Goal: Task Accomplishment & Management: Manage account settings

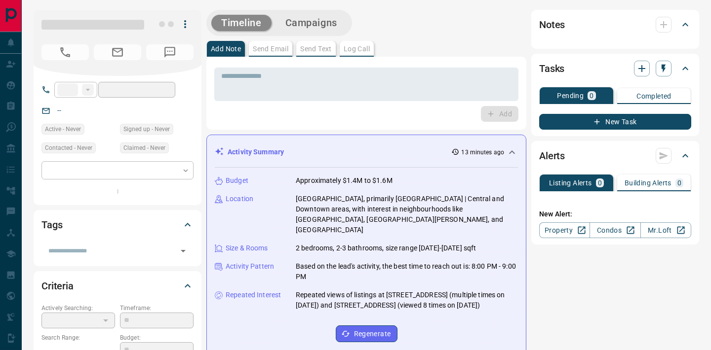
type input "**"
type input "**********"
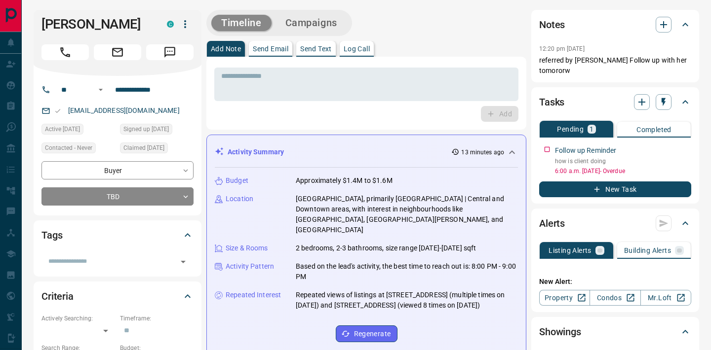
click at [595, 188] on icon "button" at bounding box center [596, 189] width 9 height 9
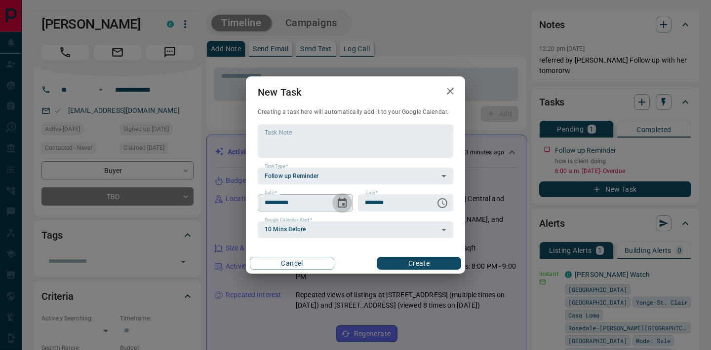
click at [339, 198] on icon "Choose date, selected date is Sep 13, 2025" at bounding box center [342, 203] width 9 height 10
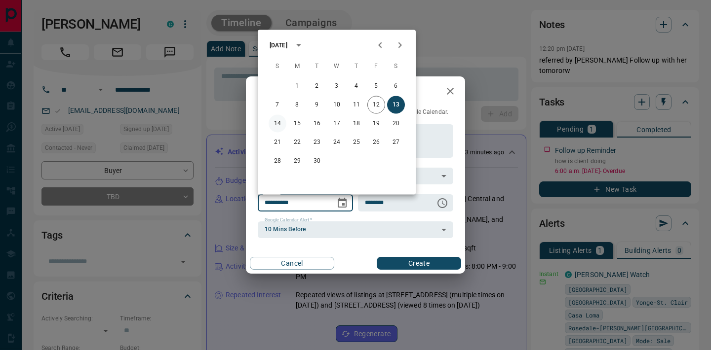
click at [278, 122] on button "14" at bounding box center [277, 124] width 18 height 18
type input "**********"
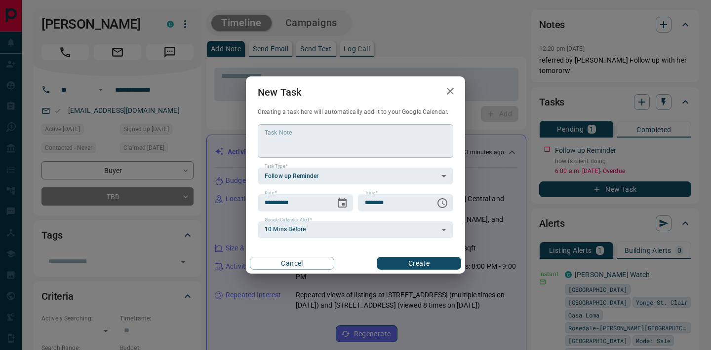
click at [266, 133] on textarea "Task Note" at bounding box center [356, 141] width 182 height 25
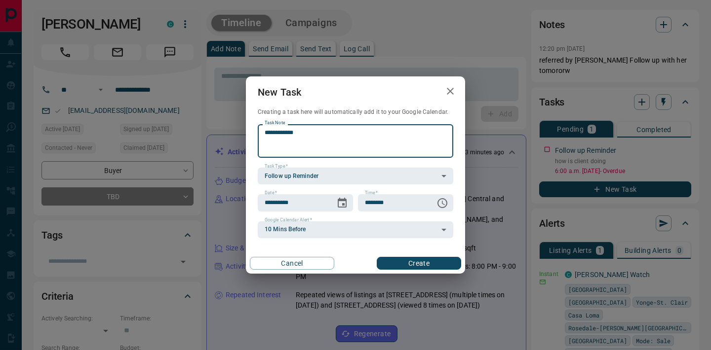
type textarea "**********"
click at [422, 262] on button "Create" at bounding box center [419, 263] width 84 height 13
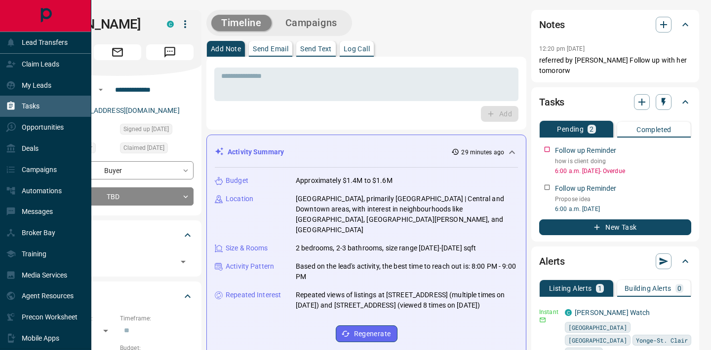
click at [32, 104] on p "Tasks" at bounding box center [31, 106] width 18 height 8
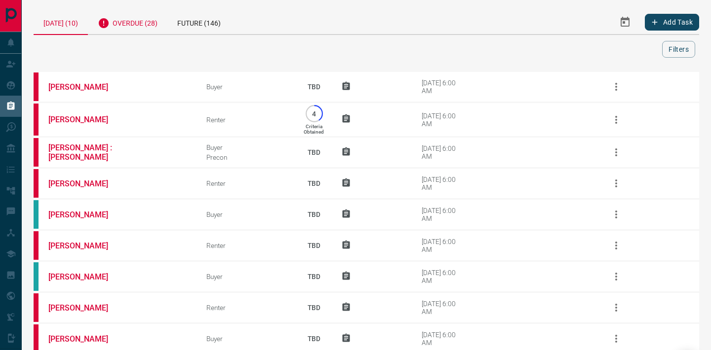
click at [139, 26] on div "Overdue (28)" at bounding box center [127, 22] width 79 height 24
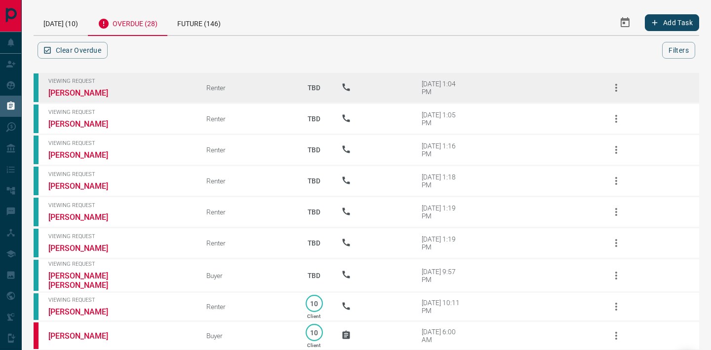
click at [614, 88] on icon "button" at bounding box center [616, 88] width 12 height 12
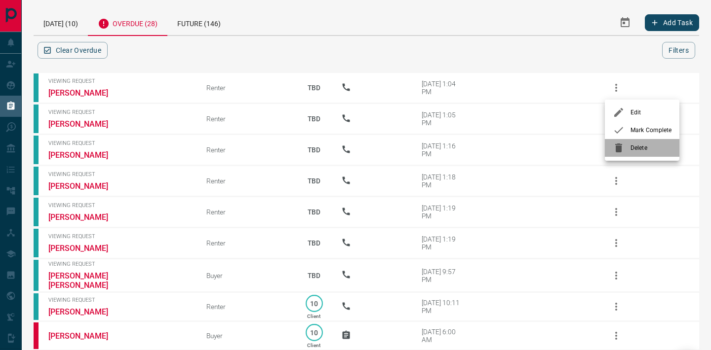
click at [635, 150] on span "Delete" at bounding box center [650, 148] width 41 height 9
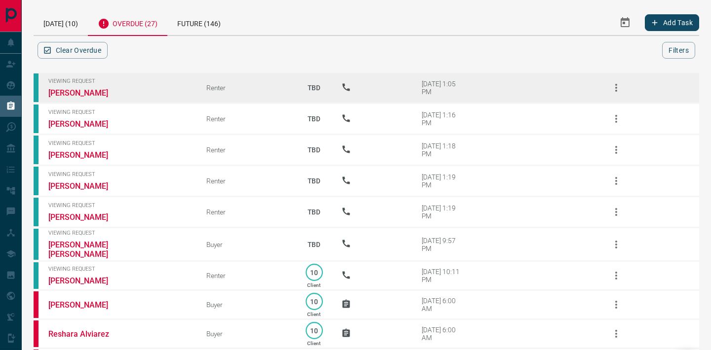
click at [618, 90] on icon "button" at bounding box center [616, 88] width 12 height 12
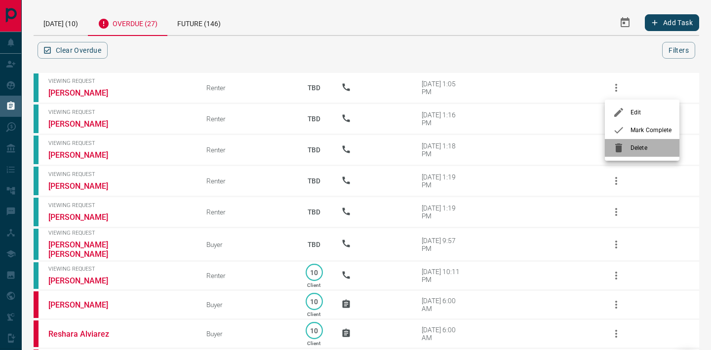
click at [629, 146] on div at bounding box center [622, 148] width 18 height 12
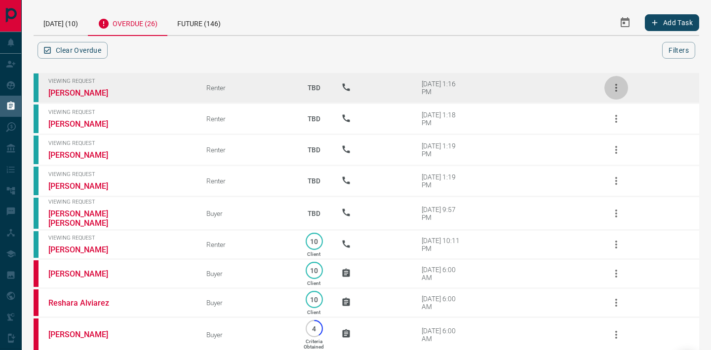
click at [612, 91] on icon "button" at bounding box center [616, 88] width 12 height 12
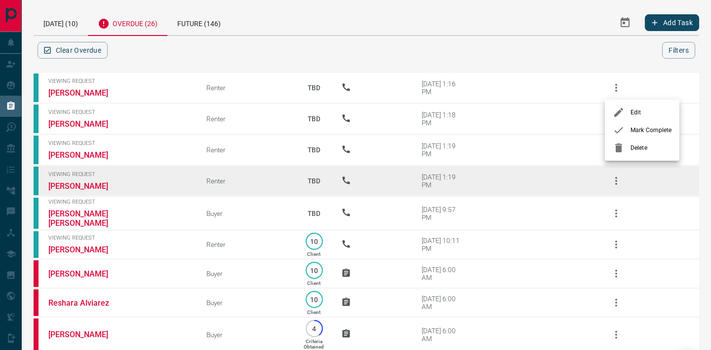
click at [631, 151] on span "Delete" at bounding box center [650, 148] width 41 height 9
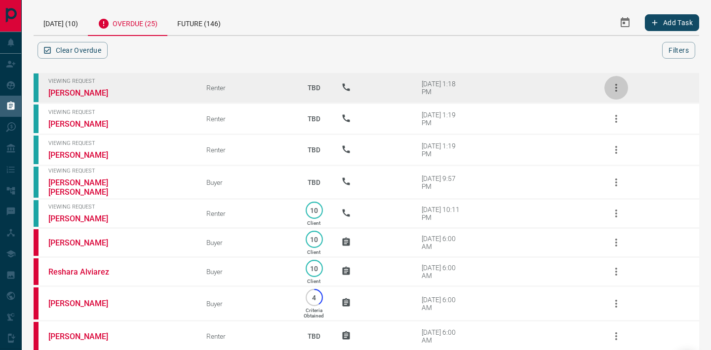
click at [617, 88] on icon "button" at bounding box center [616, 88] width 2 height 8
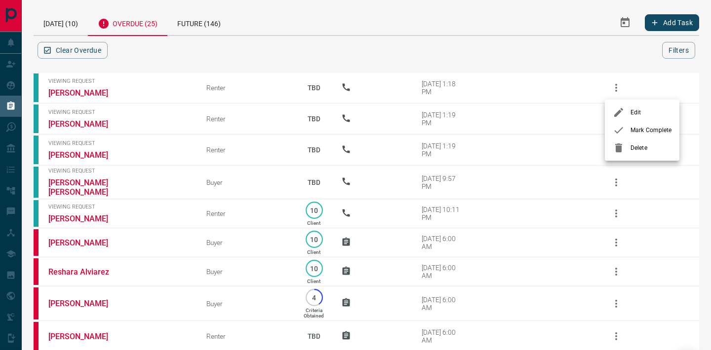
click at [620, 145] on icon at bounding box center [618, 148] width 7 height 9
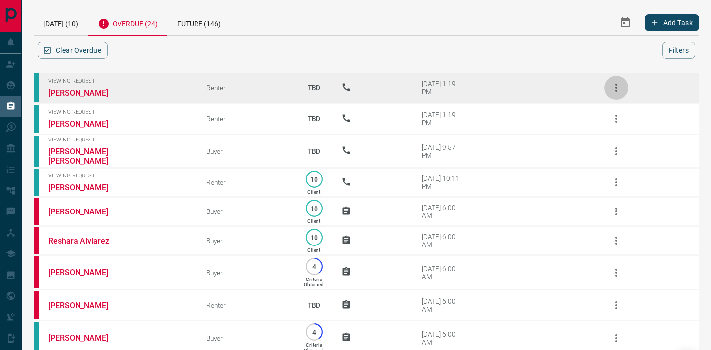
click at [613, 90] on icon "button" at bounding box center [616, 88] width 12 height 12
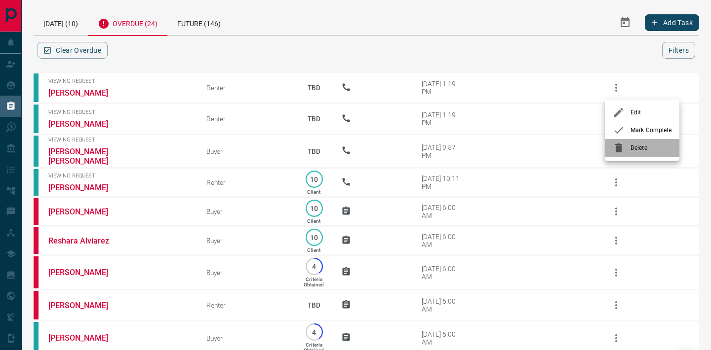
click at [631, 150] on span "Delete" at bounding box center [650, 148] width 41 height 9
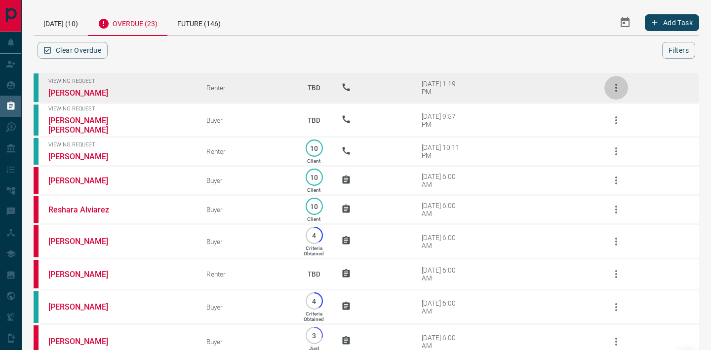
click at [613, 93] on icon "button" at bounding box center [616, 88] width 12 height 12
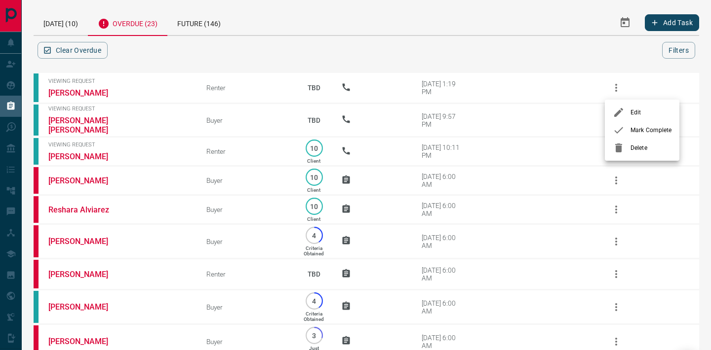
click at [625, 148] on div at bounding box center [622, 148] width 18 height 12
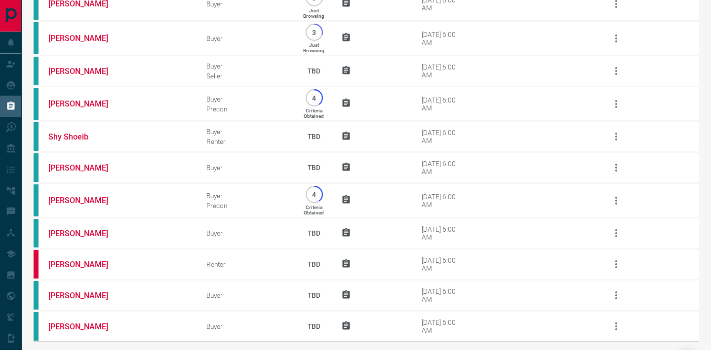
scroll to position [475, 0]
